Goal: Task Accomplishment & Management: Use online tool/utility

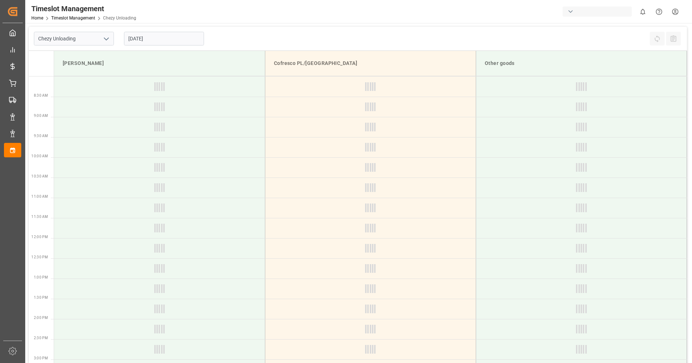
type input "Chezy Unloading"
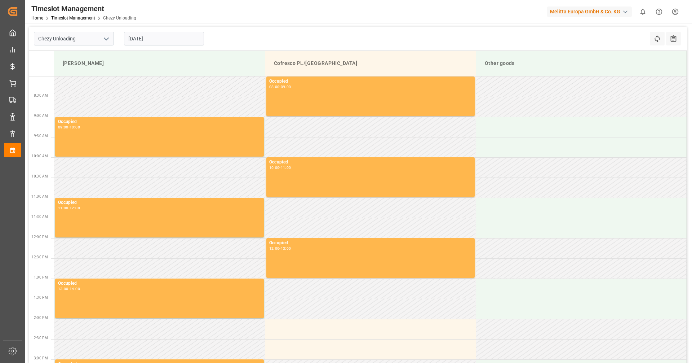
click at [147, 39] on input "[DATE]" at bounding box center [164, 39] width 80 height 14
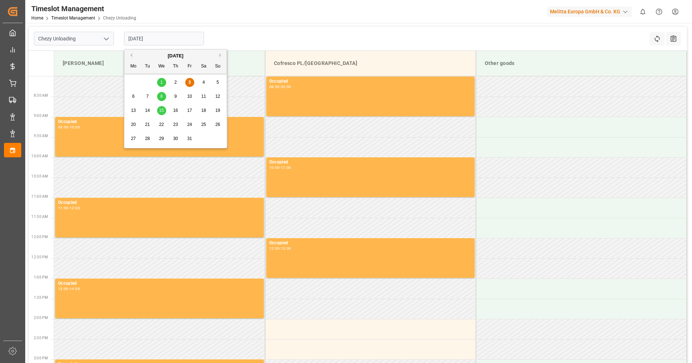
click at [163, 96] on div "8" at bounding box center [161, 96] width 9 height 9
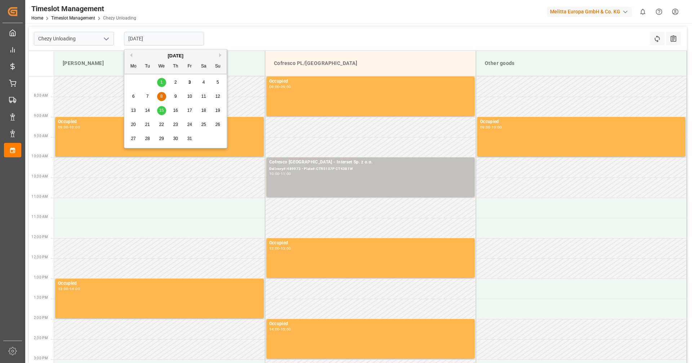
click at [170, 42] on input "08-10-2025" at bounding box center [164, 39] width 80 height 14
click at [176, 99] on span "9" at bounding box center [176, 96] width 3 height 5
type input "09-10-2025"
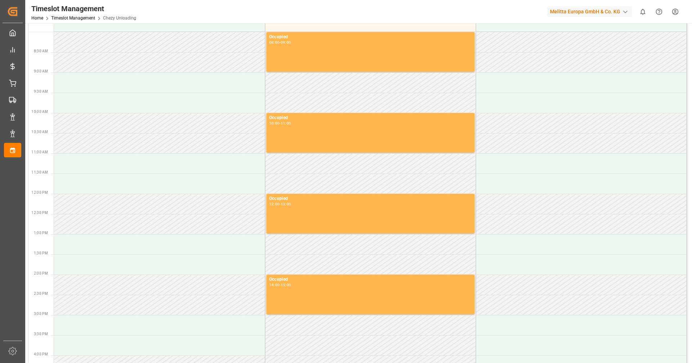
scroll to position [180, 0]
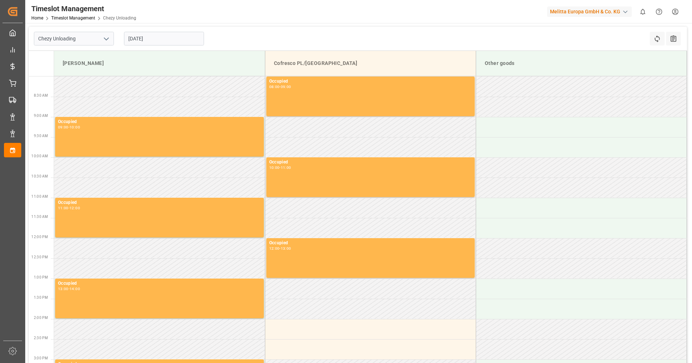
click at [137, 39] on input "[DATE]" at bounding box center [164, 39] width 80 height 14
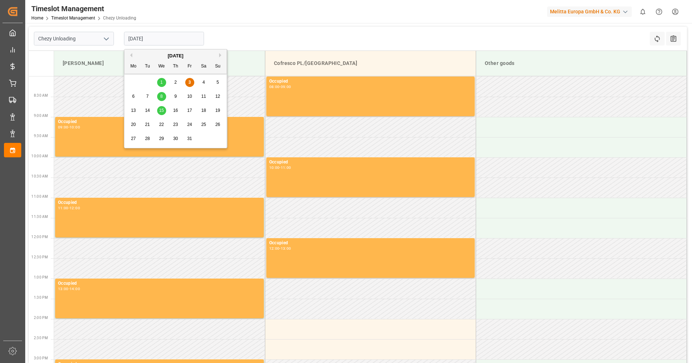
click at [178, 112] on div "16" at bounding box center [175, 110] width 9 height 9
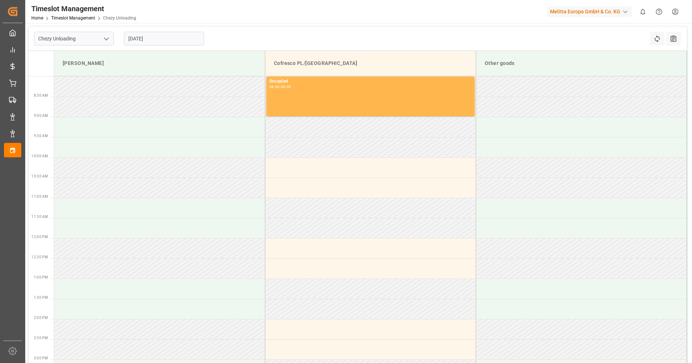
click at [158, 39] on input "16-10-2025" at bounding box center [164, 39] width 80 height 14
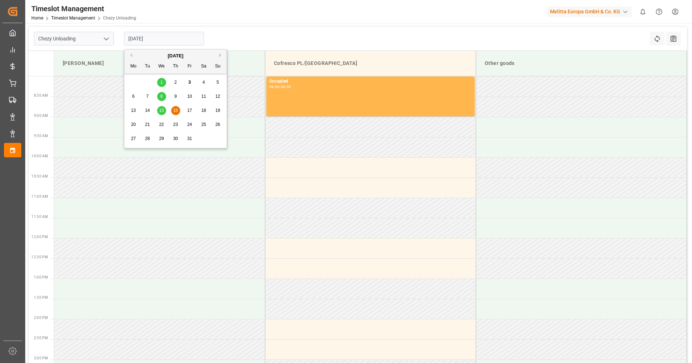
click at [164, 110] on span "15" at bounding box center [161, 110] width 5 height 5
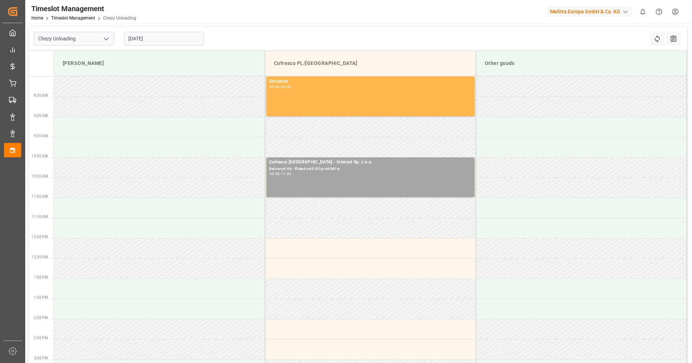
click at [153, 40] on input "[DATE]" at bounding box center [164, 39] width 80 height 14
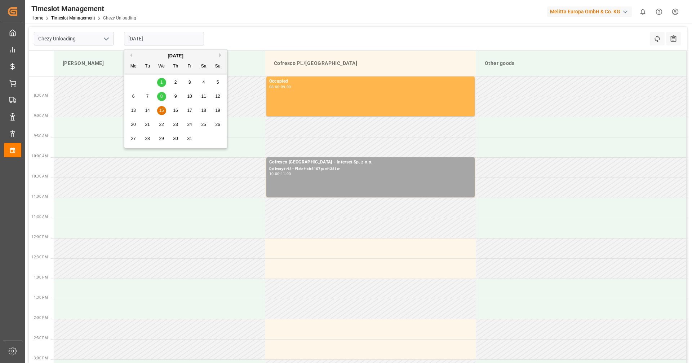
click at [189, 112] on span "17" at bounding box center [189, 110] width 5 height 5
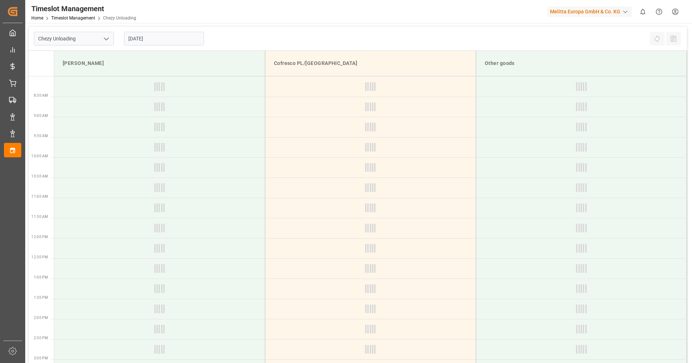
type input "17-10-2025"
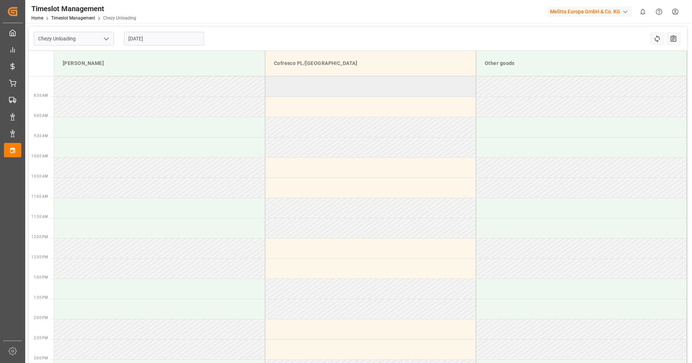
click at [349, 96] on td at bounding box center [370, 86] width 211 height 20
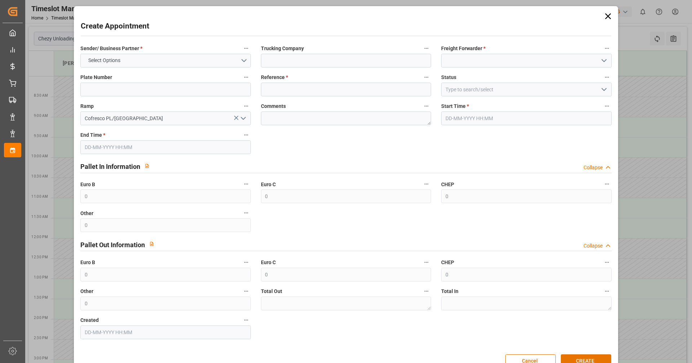
type input "17-10-2025 08:00"
type input "17-10-2025 09:00"
click at [603, 16] on icon at bounding box center [608, 16] width 10 height 10
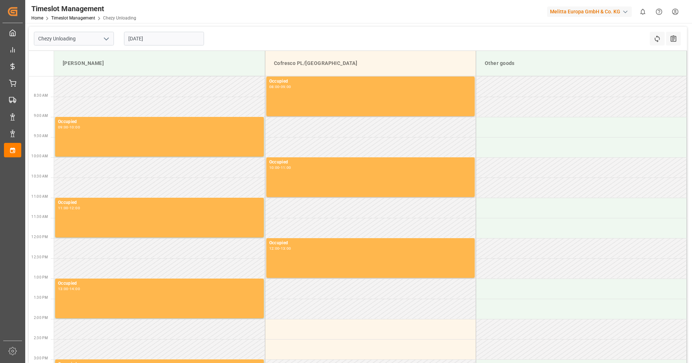
click at [186, 37] on input "[DATE]" at bounding box center [164, 39] width 80 height 14
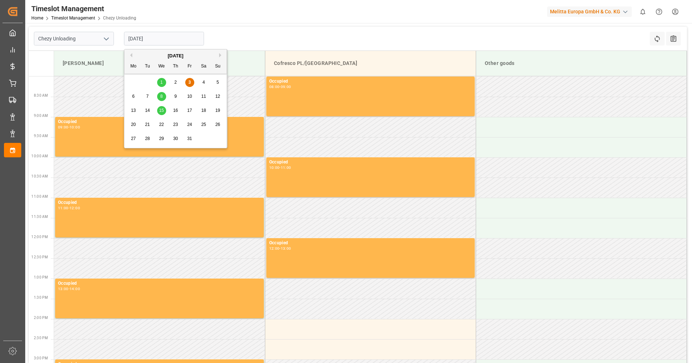
click at [161, 112] on span "15" at bounding box center [161, 110] width 5 height 5
type input "[DATE]"
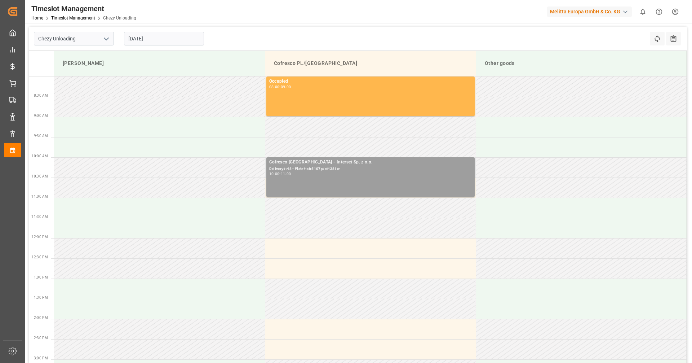
click at [308, 185] on div "Cofresco [GEOGRAPHIC_DATA] - Interset Sp. z o.o. Delivery#:48 - Plate#:ctr5107p…" at bounding box center [370, 177] width 203 height 37
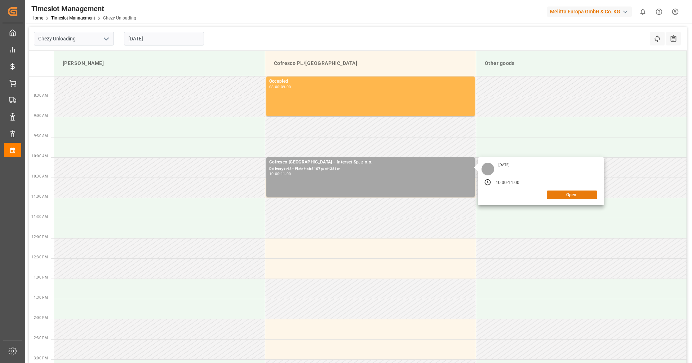
click at [589, 191] on button "Open" at bounding box center [572, 194] width 50 height 9
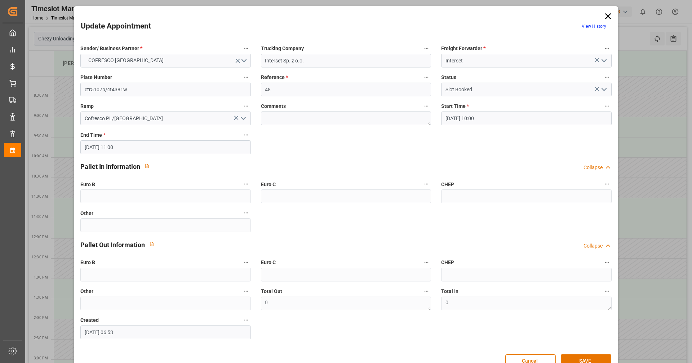
type input "[DATE] 10:00"
type input "[DATE] 11:00"
type input "[DATE] 06:53"
drag, startPoint x: 147, startPoint y: 85, endPoint x: 76, endPoint y: 77, distance: 71.5
click at [80, 77] on div "Plate Number ctr5107p/ct4381w" at bounding box center [165, 84] width 180 height 29
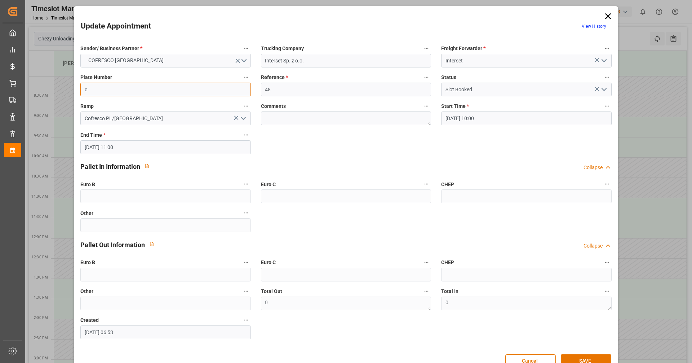
type input "CT7229L/CTR59E8"
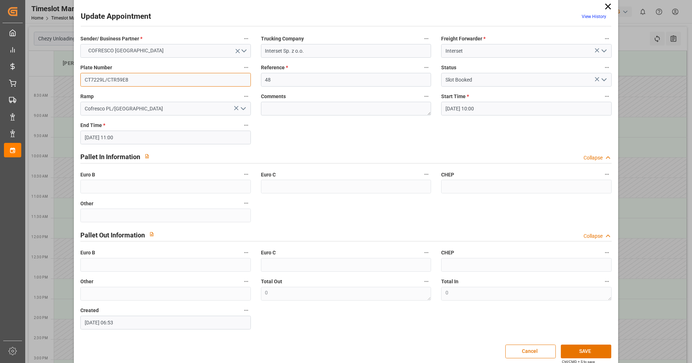
scroll to position [18, 0]
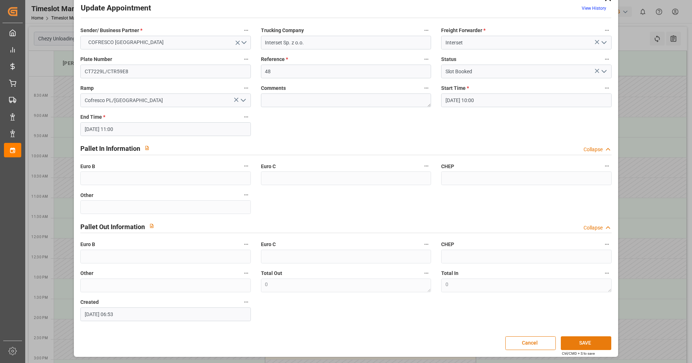
click at [587, 347] on button "SAVE" at bounding box center [586, 343] width 50 height 14
